Goal: Transaction & Acquisition: Obtain resource

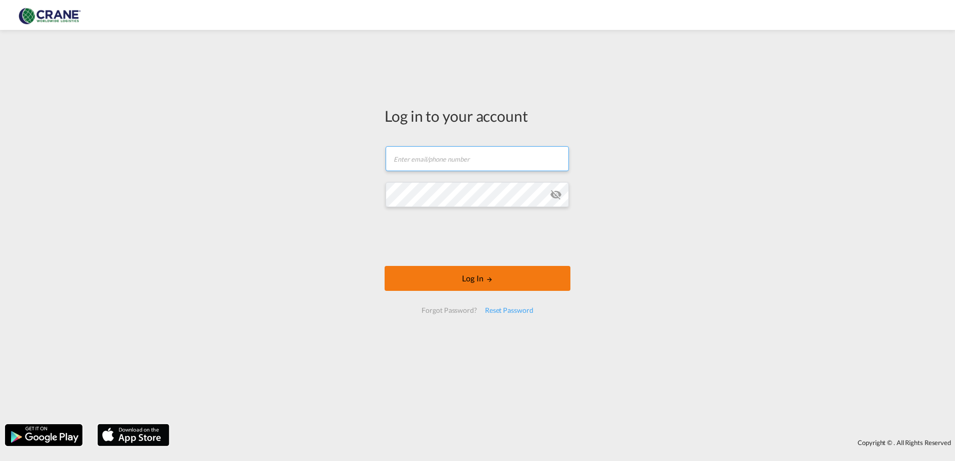
type input "[PERSON_NAME][EMAIL_ADDRESS][DOMAIN_NAME]"
click at [485, 283] on button "Log In" at bounding box center [478, 278] width 186 height 25
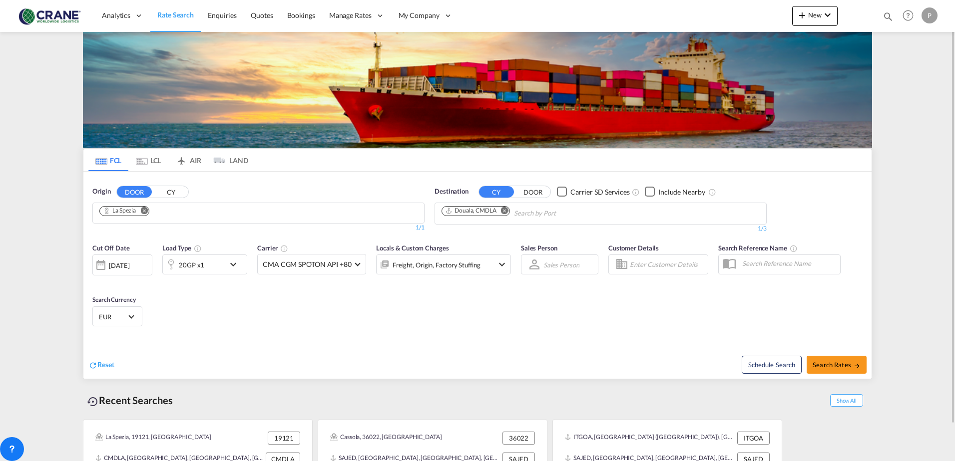
click at [508, 209] on md-icon "Remove" at bounding box center [504, 210] width 7 height 7
type input "port gen"
click at [514, 240] on div "Port Gen til [GEOGRAPHIC_DATA] GAPOG" at bounding box center [519, 237] width 190 height 30
click at [307, 268] on span "CMA CGM SPOTON API +80" at bounding box center [307, 265] width 89 height 10
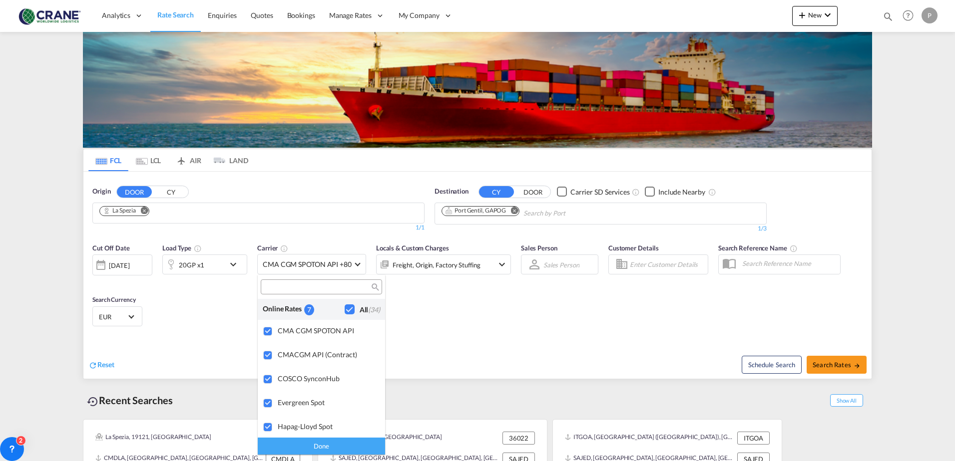
click at [827, 365] on md-backdrop at bounding box center [477, 230] width 955 height 461
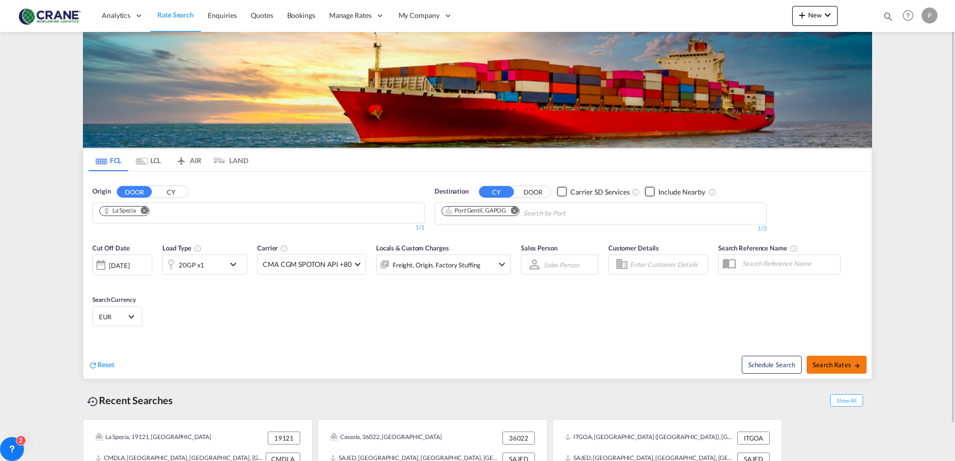
click at [827, 365] on span "Search Rates" at bounding box center [837, 365] width 48 height 8
type input "La Spezia to GAPOG / [DATE]"
